Goal: Task Accomplishment & Management: Use online tool/utility

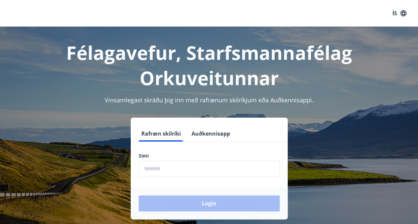
click at [162, 171] on input "phone" at bounding box center [209, 168] width 141 height 16
type input "********"
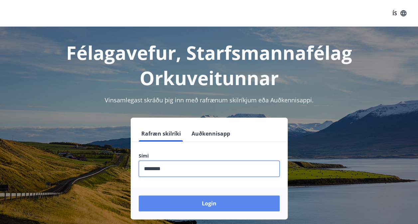
click at [219, 200] on button "Login" at bounding box center [209, 203] width 141 height 16
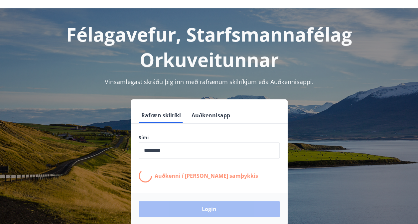
scroll to position [18, 0]
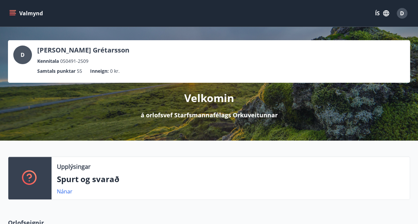
click at [12, 16] on icon "menu" at bounding box center [12, 13] width 7 height 7
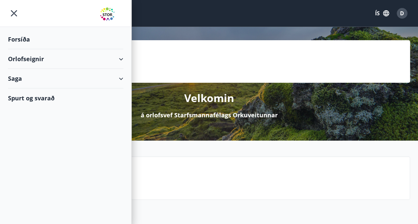
click at [120, 62] on div "Orlofseignir" at bounding box center [65, 59] width 115 height 20
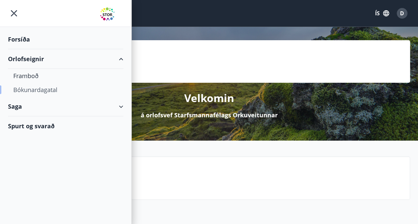
click at [41, 88] on div "Bókunardagatal" at bounding box center [65, 90] width 105 height 14
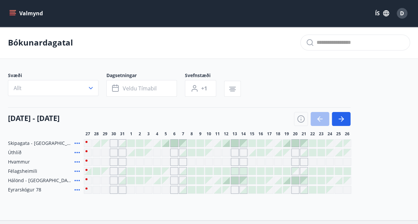
scroll to position [51, 0]
